Goal: Information Seeking & Learning: Learn about a topic

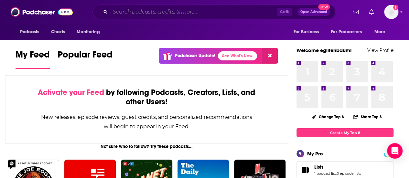
click at [179, 13] on input "Search podcasts, credits, & more..." at bounding box center [193, 12] width 167 height 10
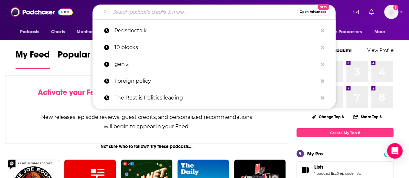
paste input "IMO: [PERSON_NAME] and [PERSON_NAME] podcast"
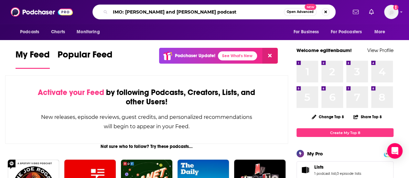
type input "IMO: [PERSON_NAME] and [PERSON_NAME] podcast"
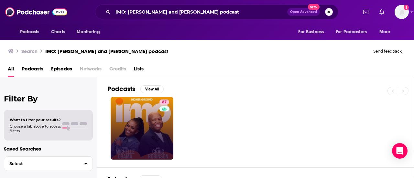
click at [146, 122] on link "87" at bounding box center [142, 128] width 63 height 63
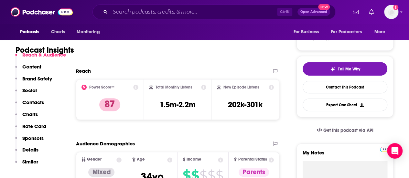
scroll to position [118, 0]
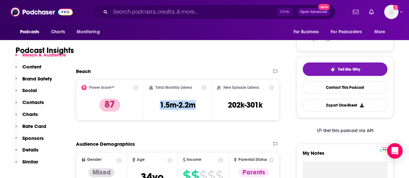
drag, startPoint x: 158, startPoint y: 106, endPoint x: 200, endPoint y: 104, distance: 41.8
click at [200, 104] on div "Total Monthly Listens 1.5m-2.2m" at bounding box center [178, 100] width 58 height 30
copy h3 "1.5m-2.2m"
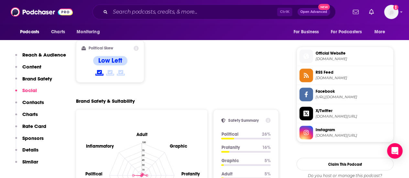
scroll to position [502, 0]
click at [268, 118] on icon at bounding box center [268, 120] width 5 height 5
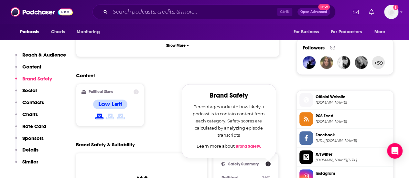
scroll to position [459, 0]
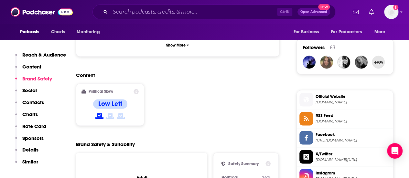
click at [279, 141] on div "Brand Safety & Suitability" at bounding box center [177, 144] width 203 height 6
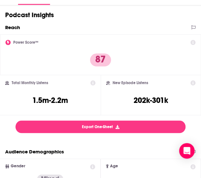
scroll to position [0, 0]
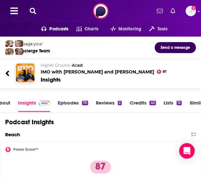
drag, startPoint x: 49, startPoint y: 71, endPoint x: 36, endPoint y: 94, distance: 26.5
click at [36, 94] on div "About Insights Episodes 70 Reviews 2 Credits 45 Lists 15 Similar" at bounding box center [100, 102] width 201 height 19
click at [56, 75] on div "Higher Ground • Acast IMO with [PERSON_NAME] and [PERSON_NAME] 87 Insights" at bounding box center [111, 72] width 151 height 21
click at [55, 70] on h2 "Higher Ground • Acast IMO with [PERSON_NAME] and [PERSON_NAME]" at bounding box center [114, 69] width 146 height 12
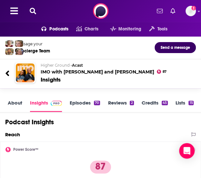
click at [33, 11] on icon at bounding box center [33, 11] width 6 height 6
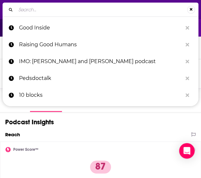
type input "Latina to [GEOGRAPHIC_DATA]"
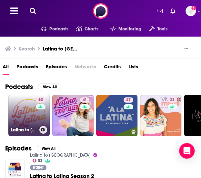
click at [18, 115] on link "53 Latina to Latina" at bounding box center [28, 115] width 41 height 41
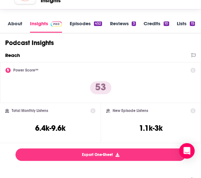
scroll to position [82, 0]
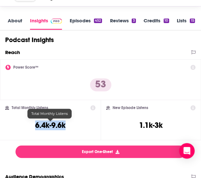
drag, startPoint x: 74, startPoint y: 125, endPoint x: 34, endPoint y: 124, distance: 39.5
click at [34, 124] on div "Total Monthly Listens 6.4k-9.6k" at bounding box center [50, 120] width 91 height 30
copy h3 "6.4k-9.6k"
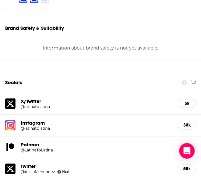
scroll to position [714, 0]
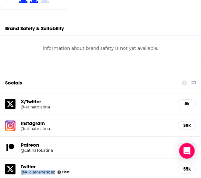
drag, startPoint x: 19, startPoint y: 144, endPoint x: 56, endPoint y: 143, distance: 36.9
click at [56, 158] on div "Twitter @AliciaMenendez Host 55k" at bounding box center [100, 169] width 201 height 22
copy h5 "@AliciaMenendez"
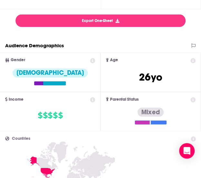
scroll to position [0, 0]
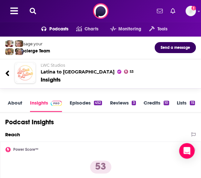
click at [34, 6] on div "Podcasts Charts Monitoring Tools For Business For Podcasters More Add a profile…" at bounding box center [100, 11] width 201 height 22
click at [33, 9] on icon at bounding box center [33, 11] width 6 height 6
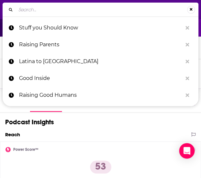
type input "[PERSON_NAME]’s Crib"
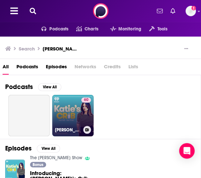
click at [68, 106] on link "60 [PERSON_NAME]'s Crib" at bounding box center [72, 115] width 41 height 41
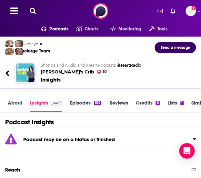
click at [31, 11] on icon at bounding box center [33, 11] width 6 height 6
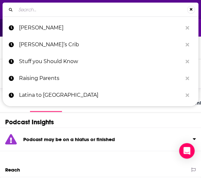
type input "Balanced Black Girl"
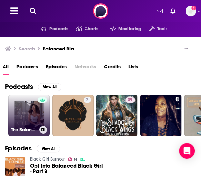
click at [21, 116] on link "The Balanced Black Girl" at bounding box center [28, 115] width 41 height 41
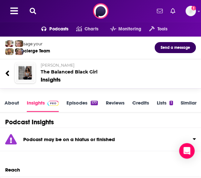
click at [38, 16] on div "Podcasts Charts Monitoring Tools For Business For Podcasters More Add a profile…" at bounding box center [100, 11] width 201 height 22
click at [36, 14] on icon at bounding box center [33, 11] width 6 height 6
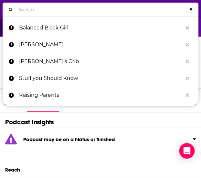
type input "Baby, This is [PERSON_NAME]"
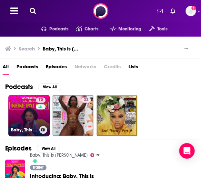
click at [31, 115] on link "70 Baby, This is [PERSON_NAME]" at bounding box center [28, 115] width 41 height 41
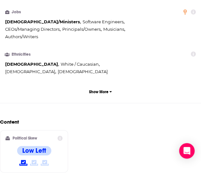
scroll to position [589, 0]
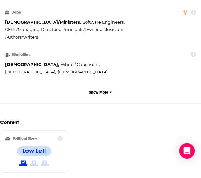
click at [106, 119] on div "Content Political Skew Low Left" at bounding box center [100, 148] width 201 height 59
click at [61, 136] on icon at bounding box center [60, 138] width 5 height 5
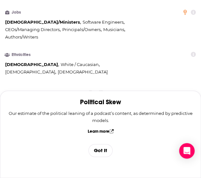
click at [65, 119] on h2 "Content" at bounding box center [98, 122] width 196 height 6
click at [100, 151] on button "Got It" at bounding box center [101, 150] width 24 height 13
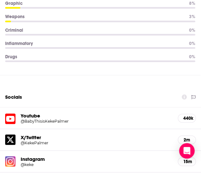
scroll to position [987, 0]
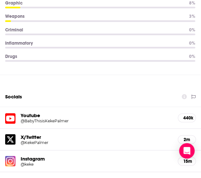
click at [50, 162] on h5 "@keke" at bounding box center [52, 164] width 62 height 5
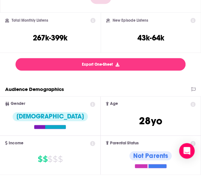
scroll to position [0, 0]
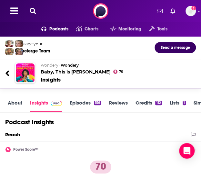
click at [33, 10] on icon at bounding box center [33, 11] width 6 height 6
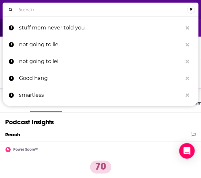
type input "Dear [PERSON_NAME]"
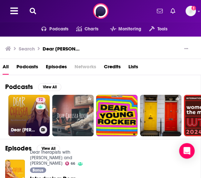
click at [19, 122] on link "72 Dear [PERSON_NAME]" at bounding box center [28, 115] width 41 height 41
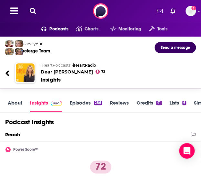
click at [32, 12] on icon at bounding box center [33, 11] width 6 height 6
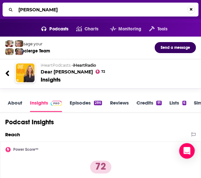
type input "[PERSON_NAME]"
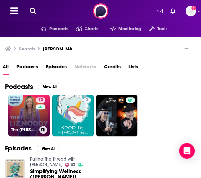
click at [21, 116] on link "73 The [PERSON_NAME] Podcast" at bounding box center [28, 115] width 41 height 41
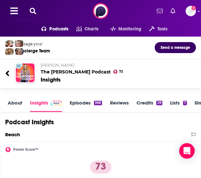
click at [36, 15] on div "Podcasts Charts Monitoring Tools For Business For Podcasters More Add a profile…" at bounding box center [100, 11] width 201 height 22
click at [32, 10] on icon at bounding box center [33, 11] width 6 height 6
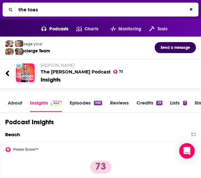
type input "the toast"
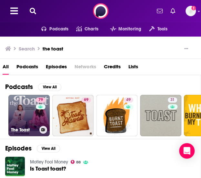
click at [27, 110] on link "79 The Toast" at bounding box center [28, 115] width 41 height 41
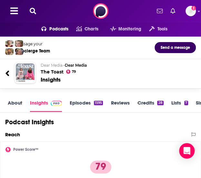
click at [32, 11] on icon at bounding box center [33, 11] width 6 height 6
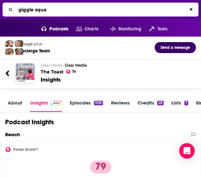
type input "giggle squad"
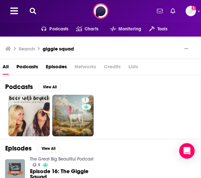
click at [33, 10] on icon at bounding box center [33, 11] width 6 height 6
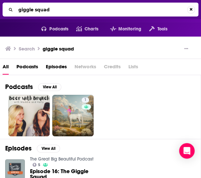
click at [33, 9] on input "giggle squad" at bounding box center [102, 10] width 172 height 10
type input "giggly squad"
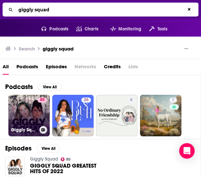
click at [25, 113] on link "85 Giggly Squad" at bounding box center [28, 115] width 41 height 41
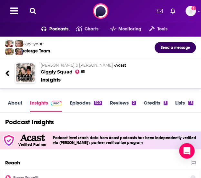
click at [32, 8] on icon at bounding box center [33, 11] width 6 height 6
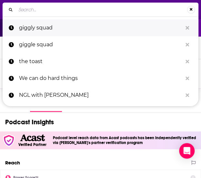
type input "[DEMOGRAPHIC_DATA] Girl Boss"
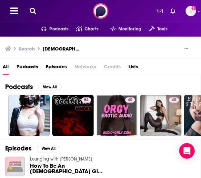
click at [33, 11] on icon at bounding box center [33, 11] width 6 height 6
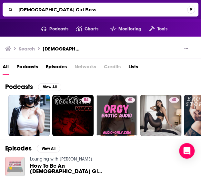
click at [33, 10] on input "[DEMOGRAPHIC_DATA] Girl Boss" at bounding box center [102, 10] width 172 height 10
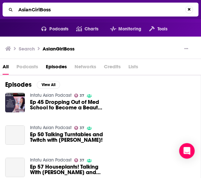
click at [28, 66] on span "Podcasts" at bounding box center [27, 67] width 22 height 13
click at [25, 67] on span "Podcasts" at bounding box center [27, 67] width 22 height 13
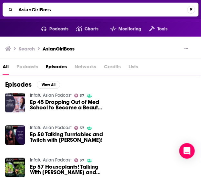
drag, startPoint x: 66, startPoint y: 6, endPoint x: -1, endPoint y: 9, distance: 67.0
click at [0, 9] on html "Podcasts Features Solutions Account Company Resources Say Hello </> Developer A…" at bounding box center [100, 89] width 201 height 178
type input "AsianBossGirl"
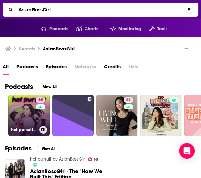
click at [28, 120] on link "68 hot pursuit by AsianBossGirl" at bounding box center [28, 115] width 41 height 41
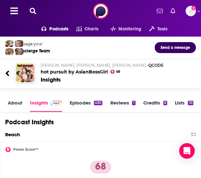
click at [94, 72] on h2 "[PERSON_NAME], [PERSON_NAME], [PERSON_NAME] • QCODE hot pursuit by AsianBossGirl" at bounding box center [114, 69] width 146 height 12
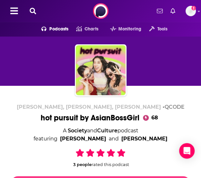
click at [107, 118] on div "hot pursuit by AsianBossGirl 68" at bounding box center [101, 118] width 120 height 10
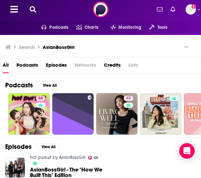
scroll to position [1, 0]
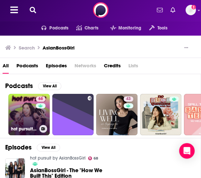
click at [24, 106] on link "68 hot pursuit by AsianBossGirl" at bounding box center [28, 114] width 41 height 41
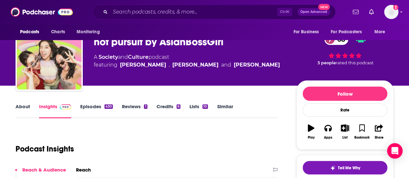
scroll to position [11, 0]
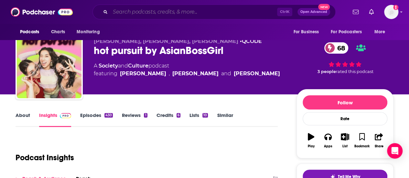
click at [131, 15] on input "Search podcasts, credits, & more..." at bounding box center [193, 12] width 167 height 10
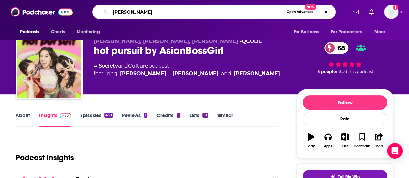
type input "[PERSON_NAME]"
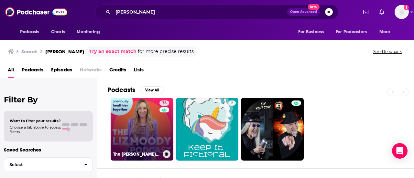
click at [141, 118] on link "73 The [PERSON_NAME] Podcast" at bounding box center [142, 129] width 63 height 63
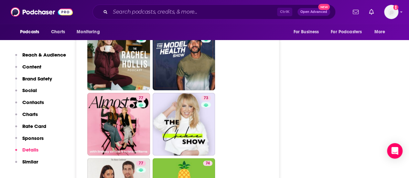
scroll to position [1751, 0]
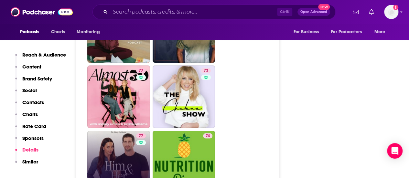
click at [107, 131] on link "77 The Skinny Confidential Him & Her Show" at bounding box center [118, 162] width 63 height 63
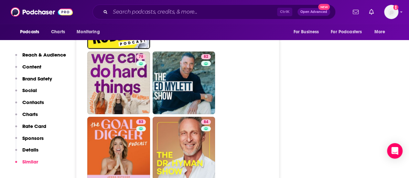
scroll to position [1768, 0]
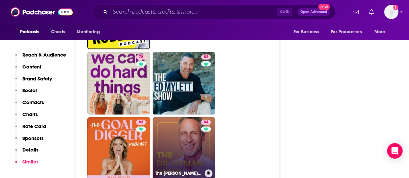
click at [185, 117] on link "84 The [PERSON_NAME] Show" at bounding box center [184, 148] width 63 height 63
type input "[URL][DOMAIN_NAME][PERSON_NAME]"
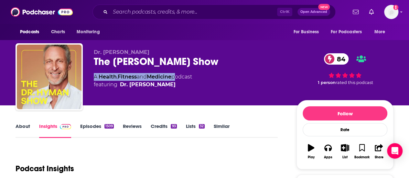
drag, startPoint x: 90, startPoint y: 79, endPoint x: 176, endPoint y: 79, distance: 86.0
click at [176, 79] on div "Dr. [PERSON_NAME] The [PERSON_NAME] Show 84 A Health , Fitness and Medicine pod…" at bounding box center [205, 78] width 378 height 70
copy div "A Health , Fitness and Medicine"
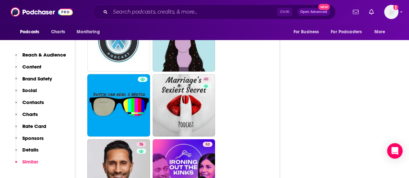
scroll to position [3101, 0]
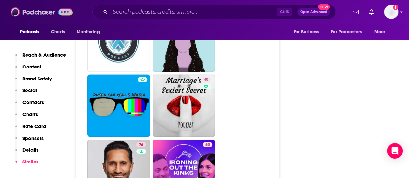
click at [15, 10] on img at bounding box center [42, 12] width 62 height 12
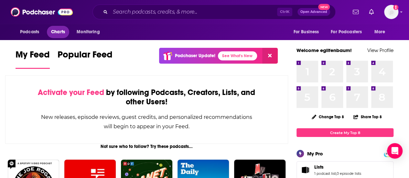
click at [59, 33] on span "Charts" at bounding box center [58, 31] width 14 height 9
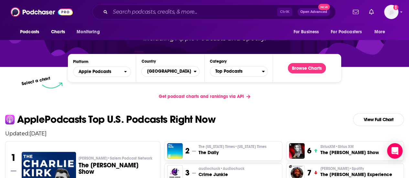
scroll to position [81, 0]
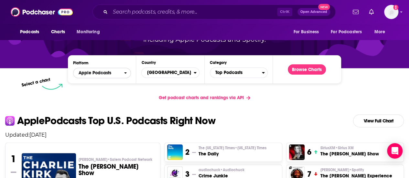
click at [123, 73] on span "Apple Podcasts" at bounding box center [98, 73] width 50 height 11
click at [109, 93] on span "Spotify" at bounding box center [101, 93] width 49 height 4
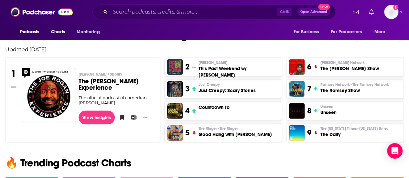
scroll to position [295, 0]
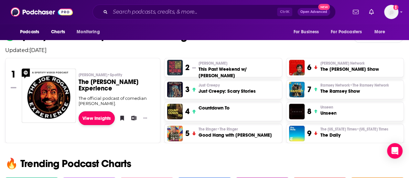
click at [105, 119] on link "View Insights" at bounding box center [97, 118] width 37 height 14
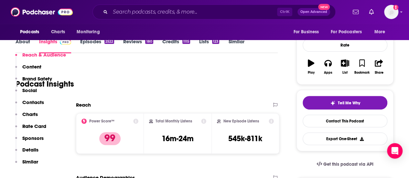
scroll to position [126, 0]
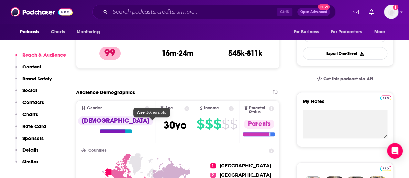
scroll to position [204, 0]
